Goal: Information Seeking & Learning: Learn about a topic

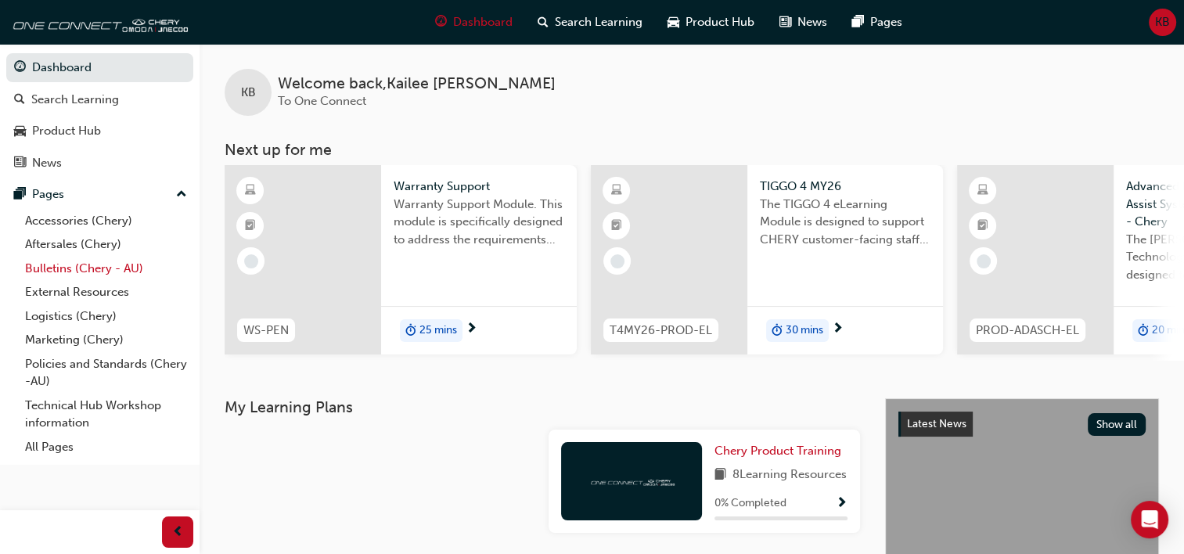
click at [92, 269] on link "Bulletins (Chery - AU)" at bounding box center [106, 269] width 175 height 24
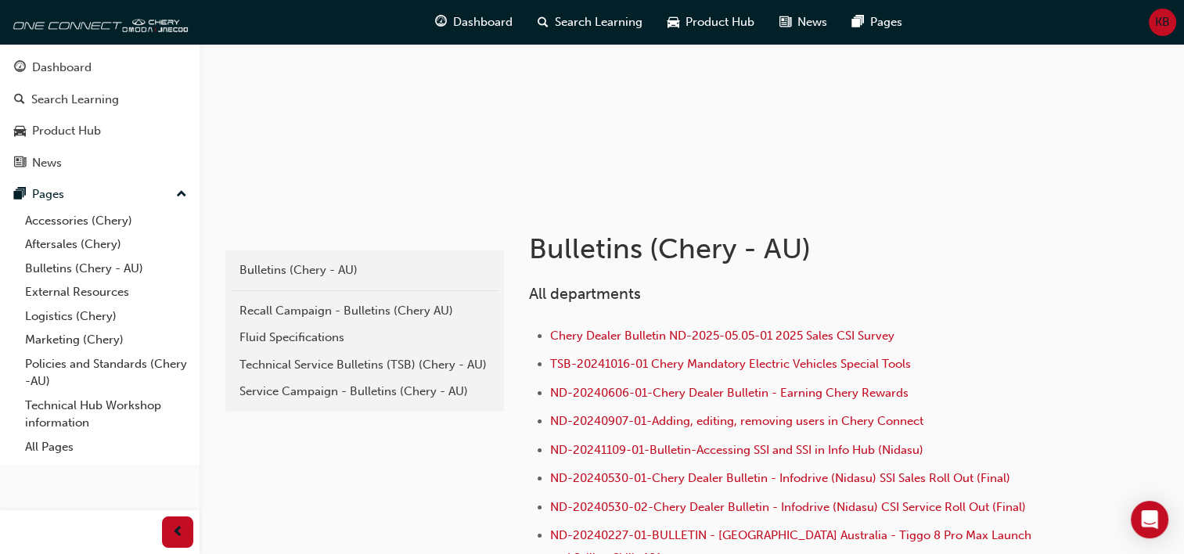
scroll to position [235, 0]
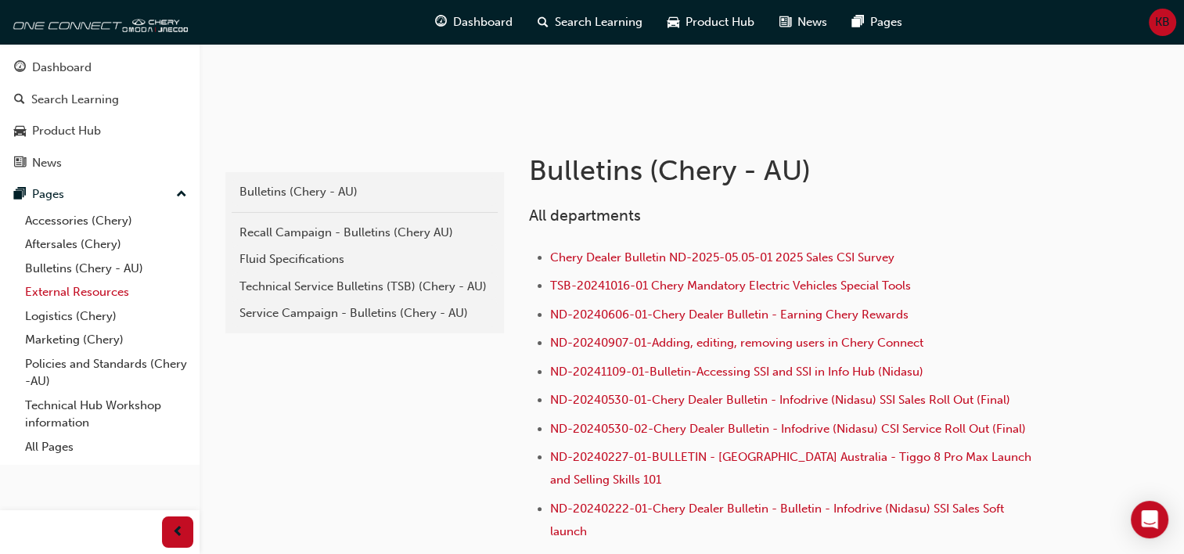
click at [110, 294] on link "External Resources" at bounding box center [106, 292] width 175 height 24
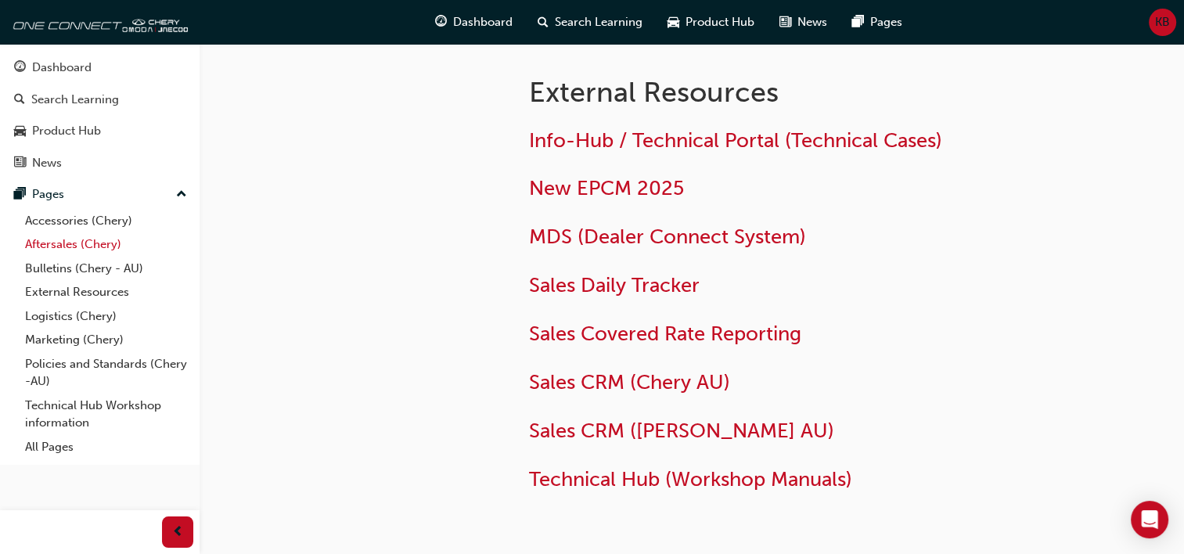
click at [105, 250] on link "Aftersales (Chery)" at bounding box center [106, 244] width 175 height 24
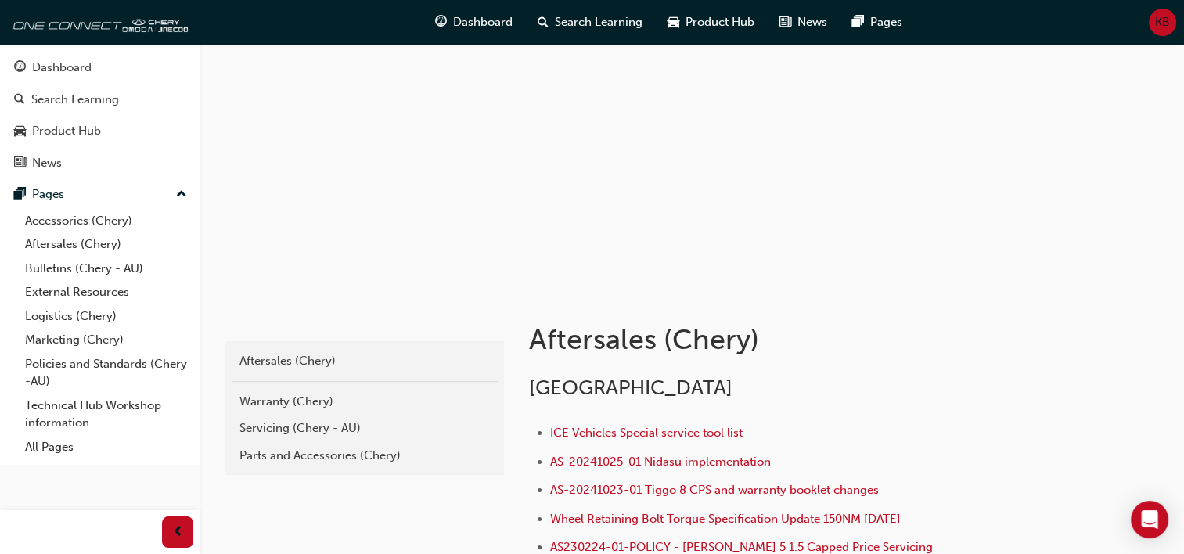
scroll to position [157, 0]
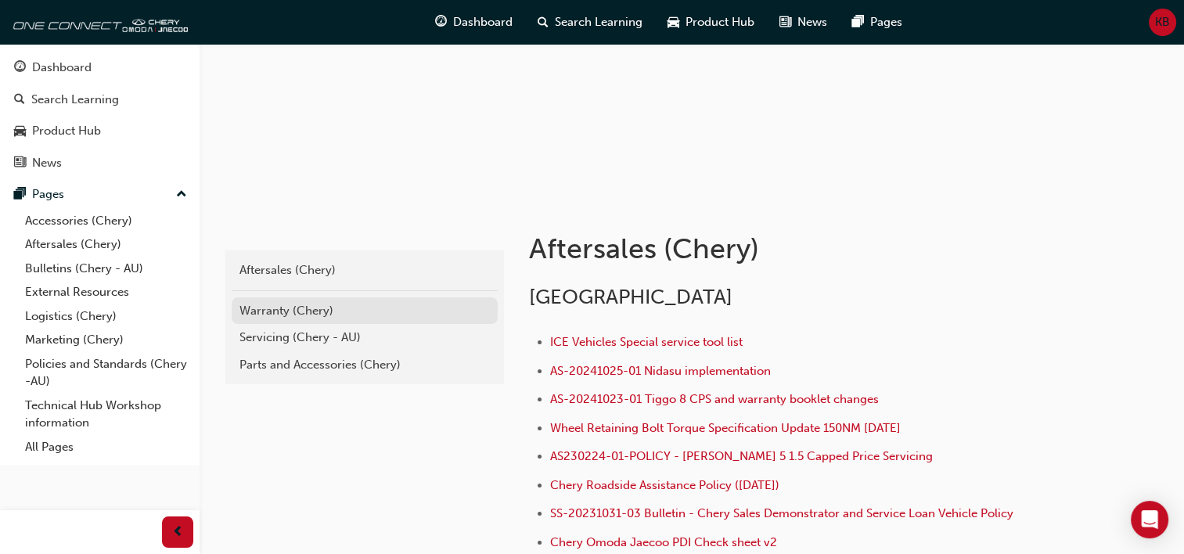
click at [307, 302] on div "Warranty (Chery)" at bounding box center [365, 311] width 250 height 18
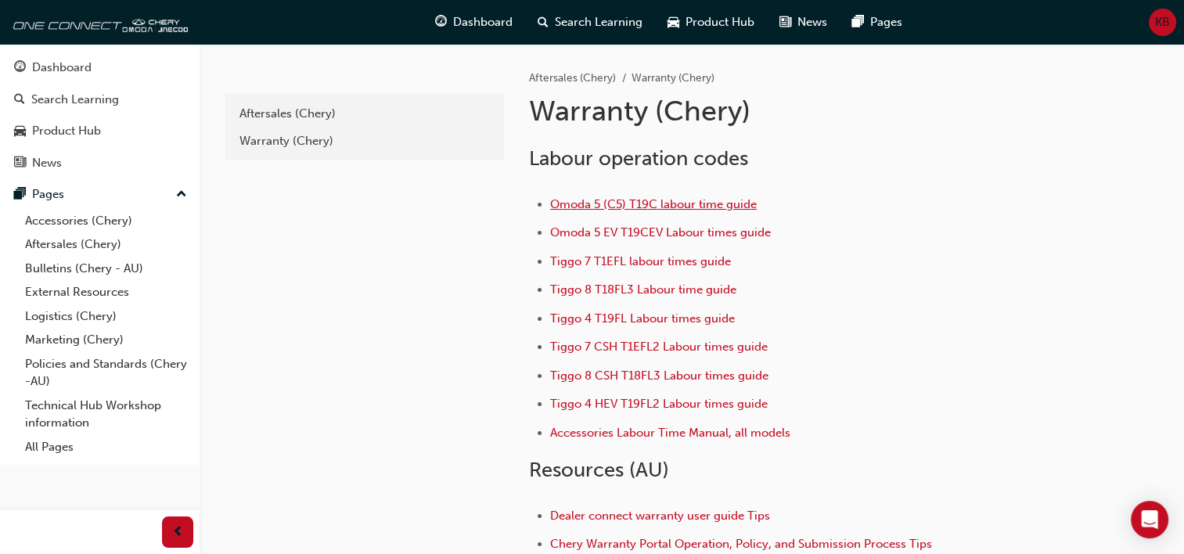
click at [724, 197] on span "Omoda 5 (C5) T19C labour time guide" at bounding box center [653, 204] width 207 height 14
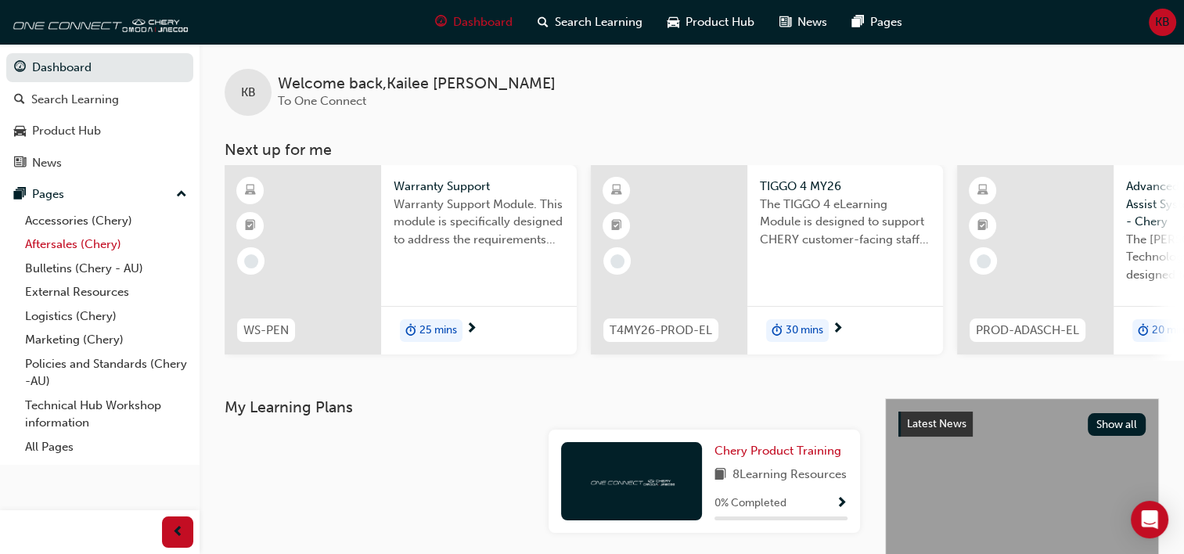
click at [81, 254] on link "Aftersales (Chery)" at bounding box center [106, 244] width 175 height 24
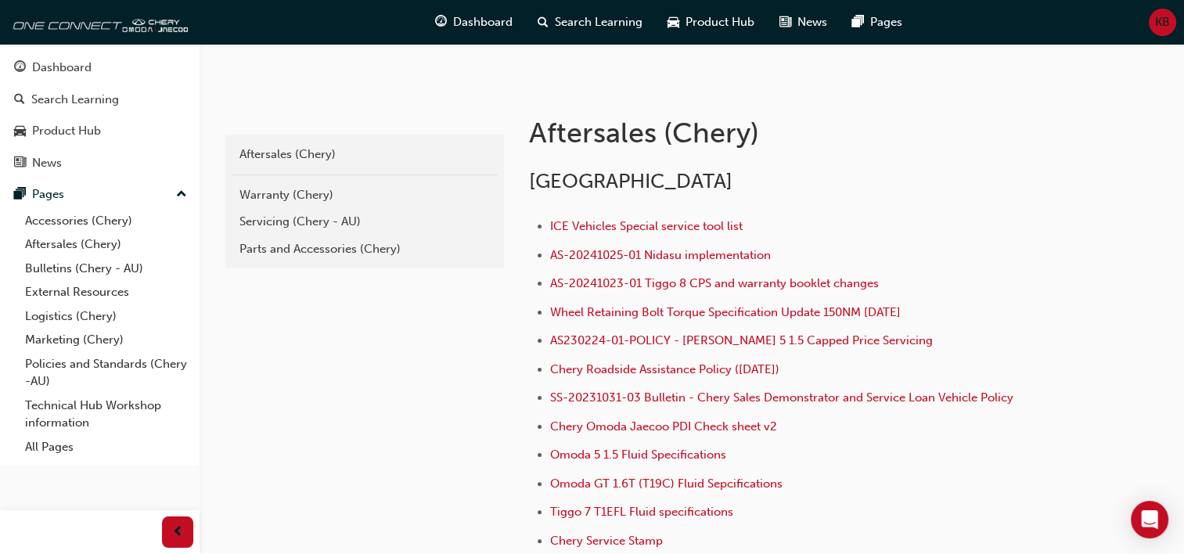
scroll to position [313, 0]
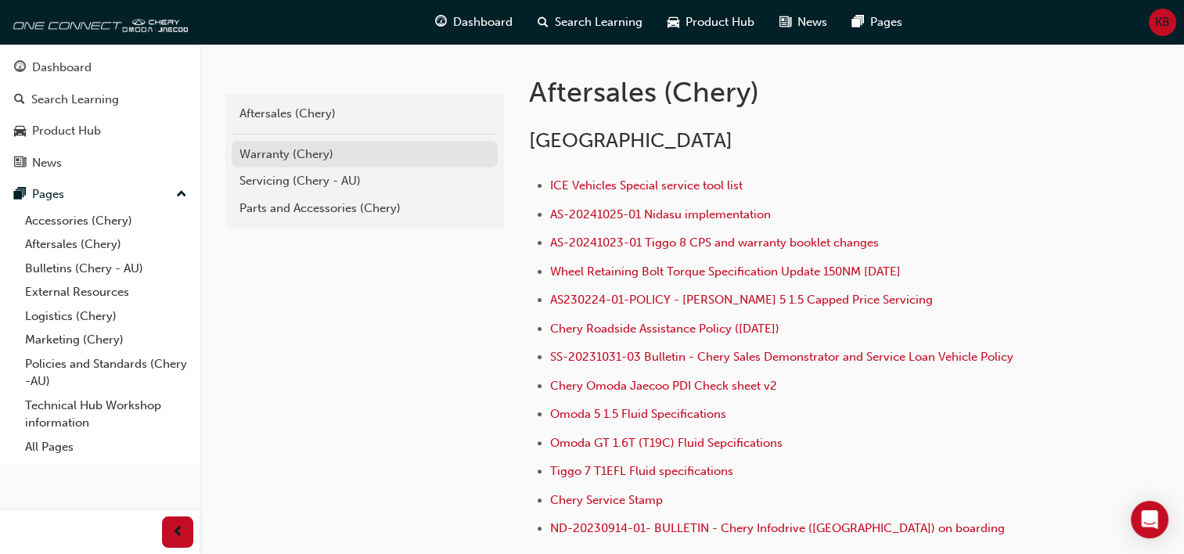
click at [351, 149] on div "Warranty (Chery)" at bounding box center [365, 155] width 250 height 18
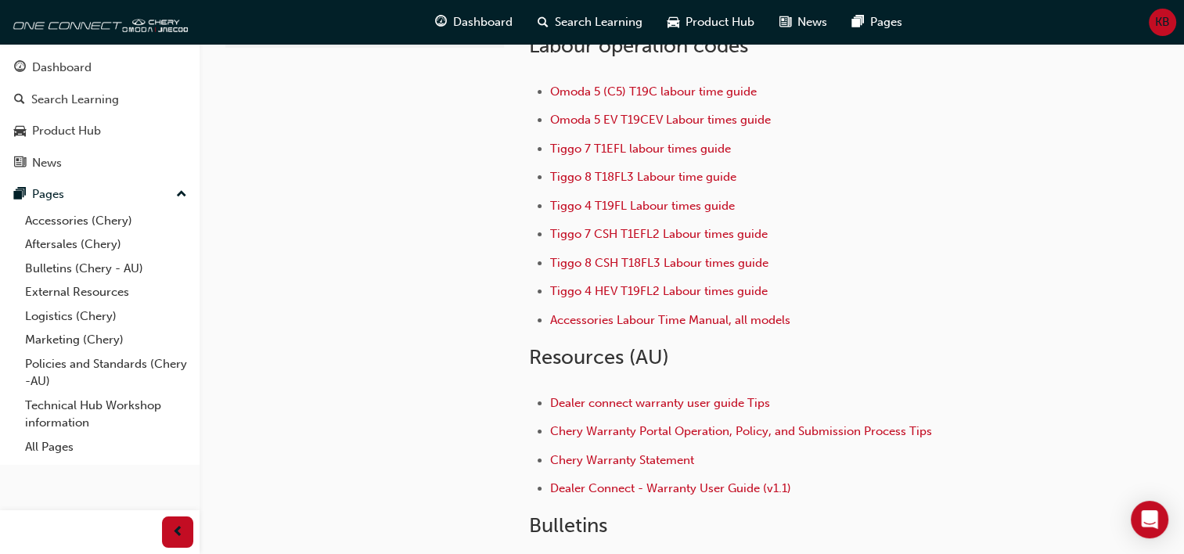
scroll to position [78, 0]
